Goal: Information Seeking & Learning: Learn about a topic

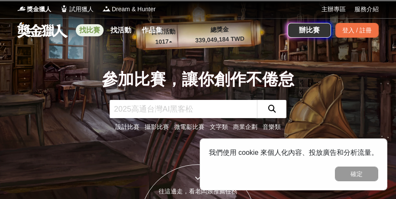
click at [89, 29] on link "找比賽" at bounding box center [90, 30] width 28 height 12
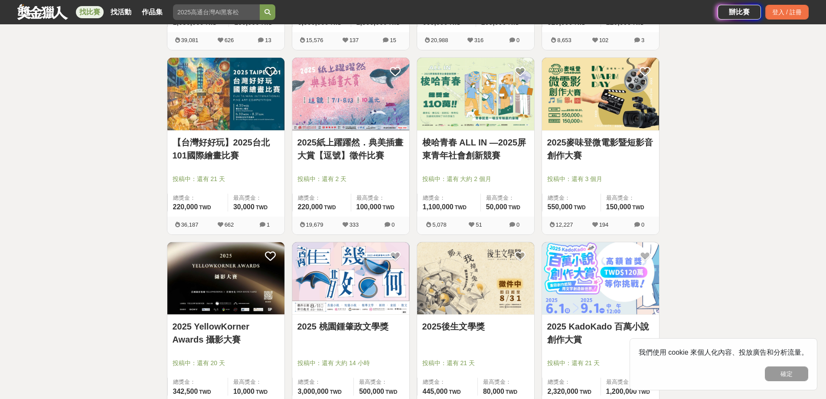
scroll to position [748, 0]
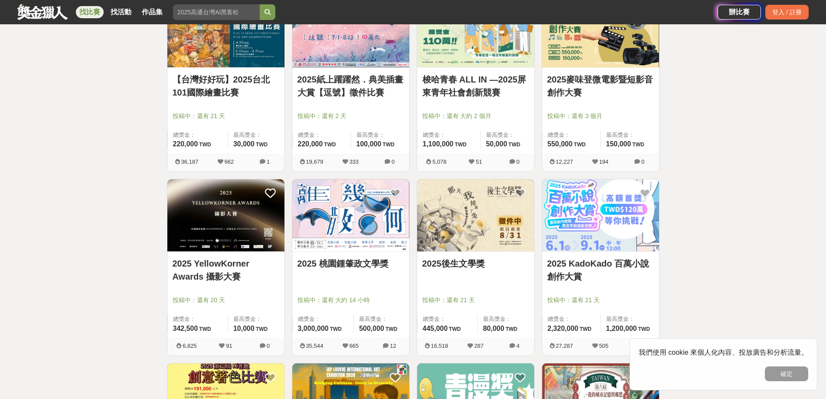
click at [306, 199] on img at bounding box center [350, 215] width 117 height 72
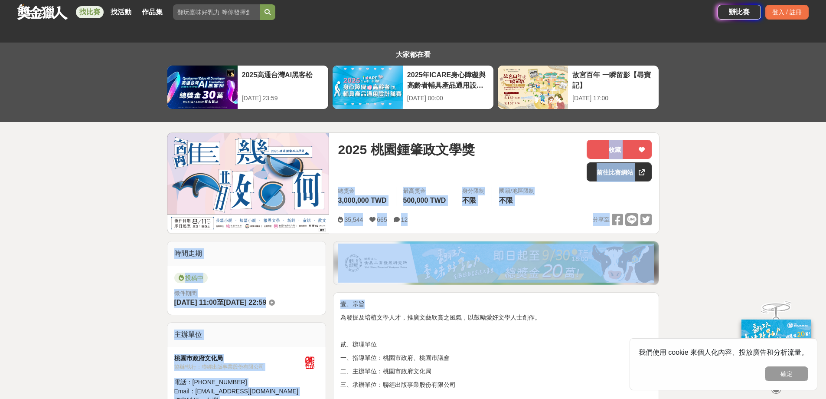
drag, startPoint x: 443, startPoint y: 186, endPoint x: 470, endPoint y: 310, distance: 127.2
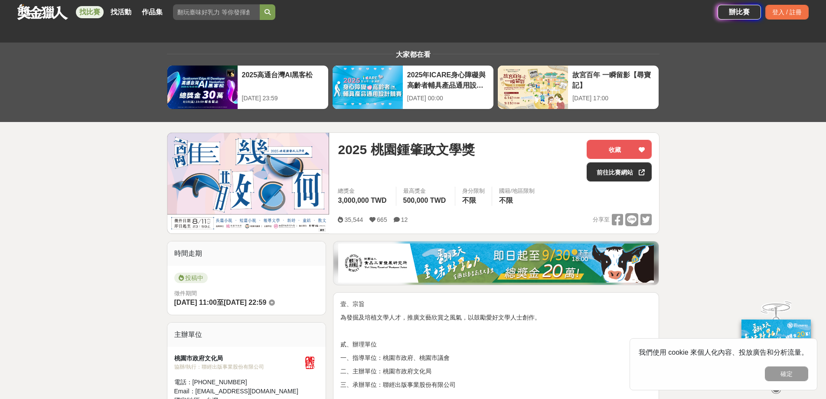
click at [396, 199] on p "為發掘及培植文學人才，推廣文藝欣賞之風氣，以鼓勵愛好文學人士創作。" at bounding box center [495, 317] width 311 height 9
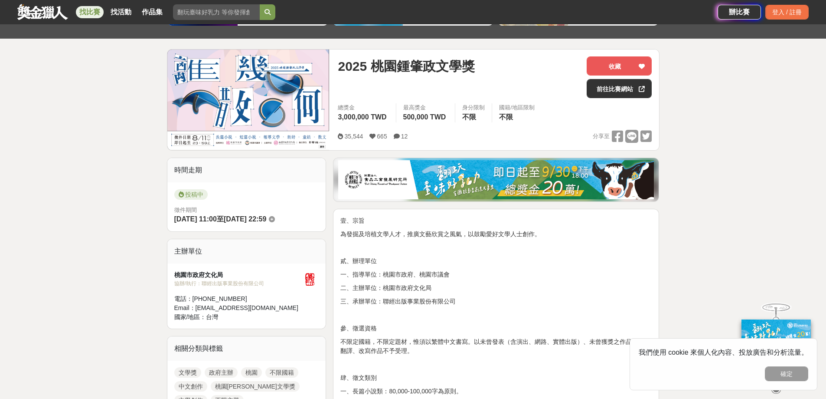
scroll to position [217, 0]
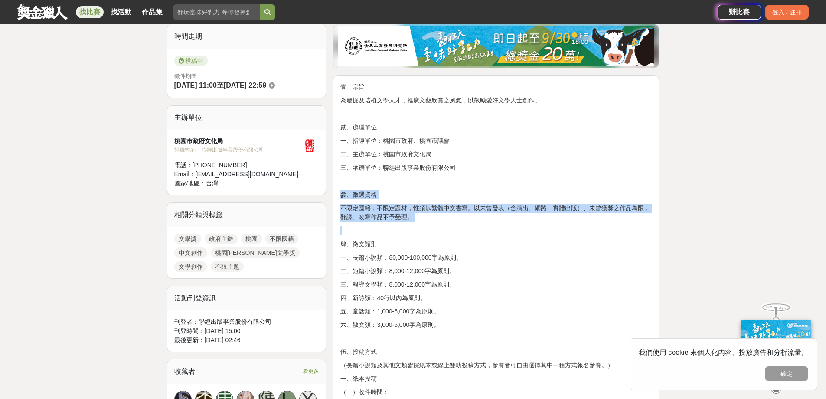
drag, startPoint x: 450, startPoint y: 181, endPoint x: 462, endPoint y: 223, distance: 43.4
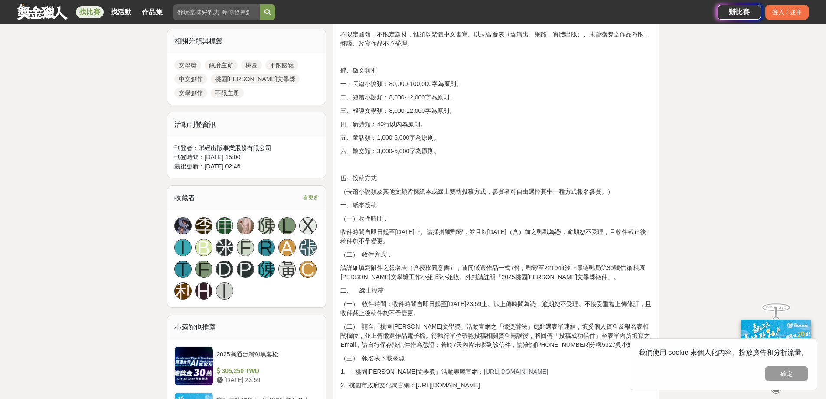
scroll to position [477, 0]
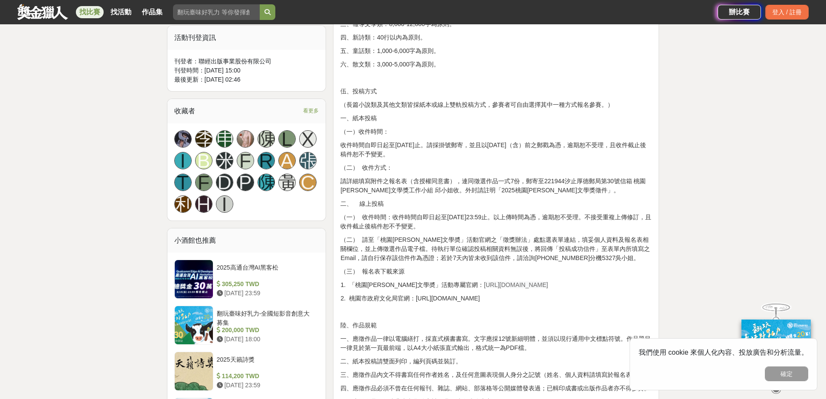
drag, startPoint x: 455, startPoint y: 152, endPoint x: 458, endPoint y: 133, distance: 19.2
click at [396, 133] on p "（一）收件時間：" at bounding box center [495, 131] width 311 height 9
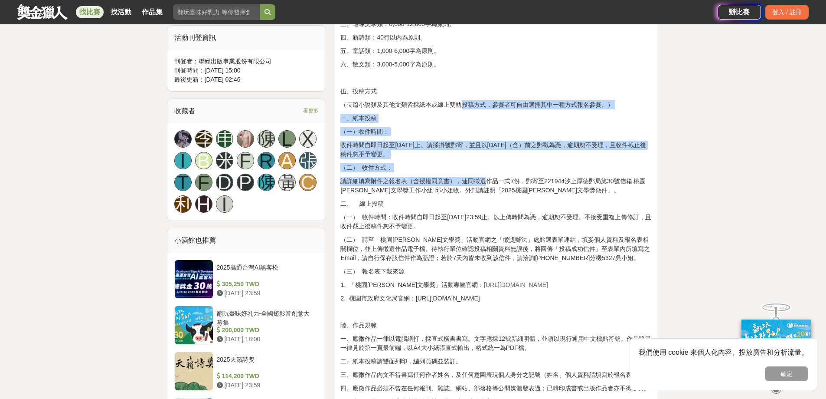
drag, startPoint x: 462, startPoint y: 99, endPoint x: 484, endPoint y: 181, distance: 85.0
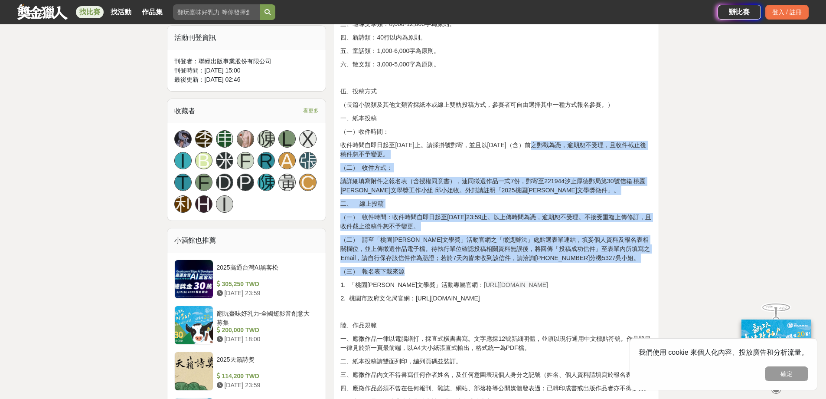
drag, startPoint x: 542, startPoint y: 149, endPoint x: 642, endPoint y: 267, distance: 155.1
click at [396, 199] on p "（三） 報名表下載來源" at bounding box center [495, 271] width 311 height 9
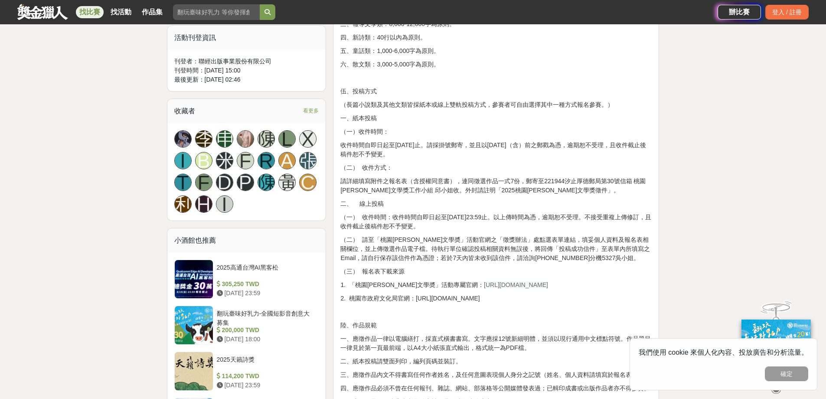
scroll to position [304, 0]
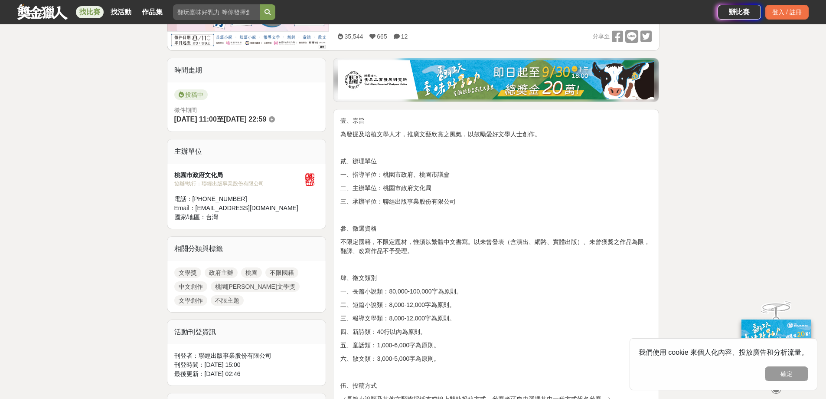
scroll to position [173, 0]
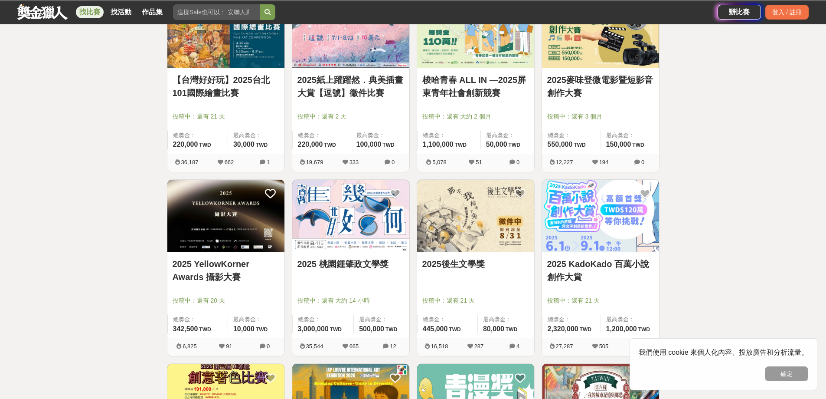
scroll to position [748, 0]
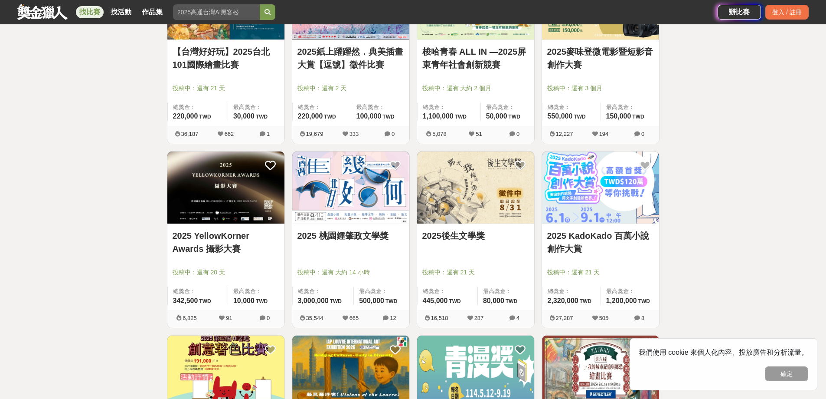
scroll to position [791, 0]
